Goal: Navigation & Orientation: Find specific page/section

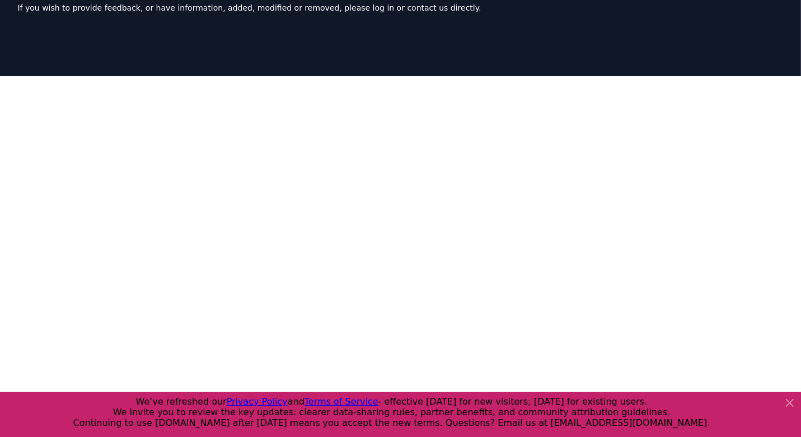
scroll to position [177, 0]
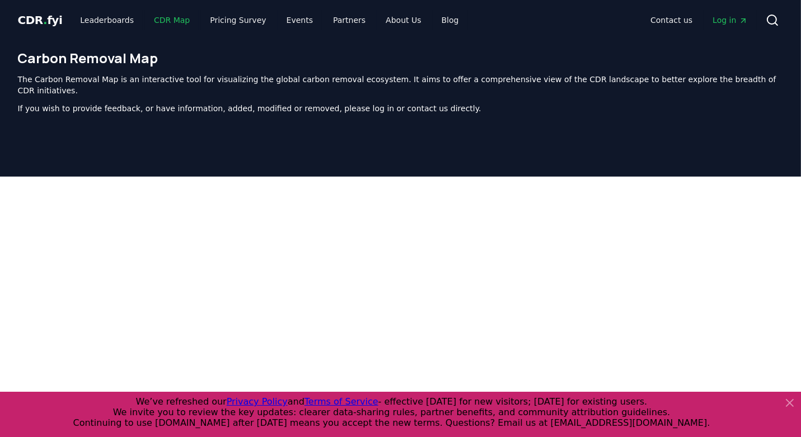
click at [164, 23] on link "CDR Map" at bounding box center [172, 20] width 54 height 20
click at [167, 21] on link "CDR Map" at bounding box center [172, 20] width 54 height 20
click at [167, 20] on link "CDR Map" at bounding box center [172, 20] width 54 height 20
click at [47, 23] on span "CDR . fyi" at bounding box center [40, 19] width 45 height 13
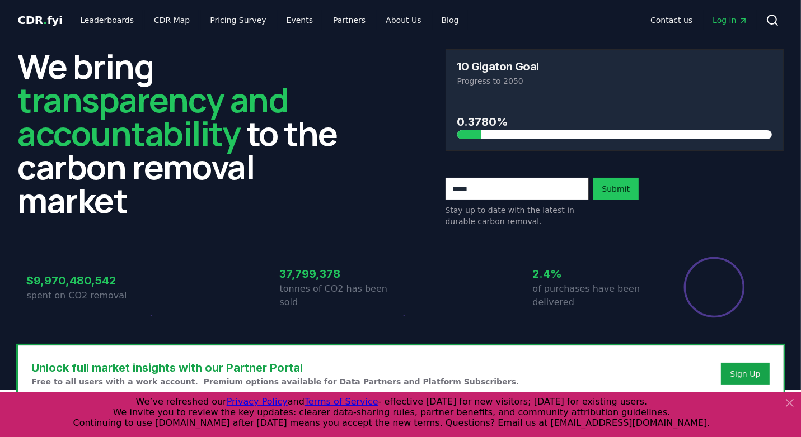
click at [793, 399] on icon at bounding box center [789, 403] width 13 height 13
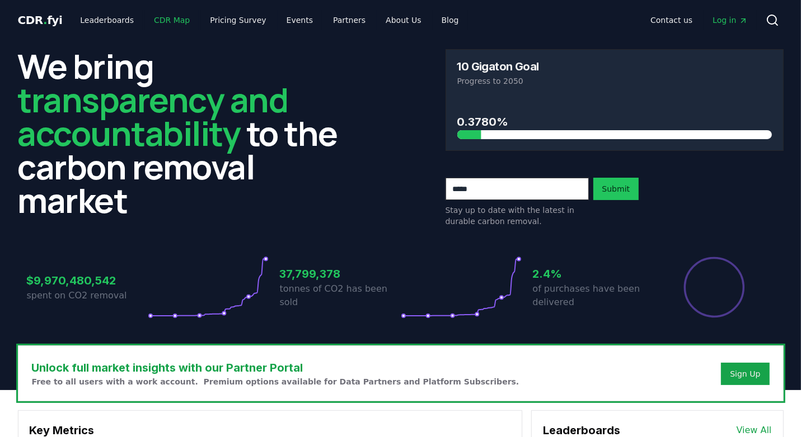
click at [166, 16] on link "CDR Map" at bounding box center [172, 20] width 54 height 20
